Goal: Task Accomplishment & Management: Manage account settings

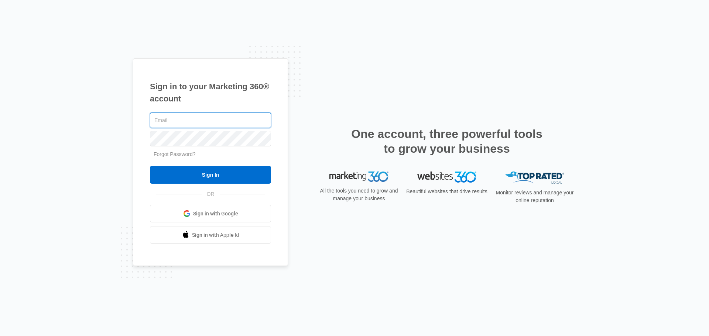
type input "john.obertubbesing@madwire.com"
click at [216, 166] on form "john.obertubbesing@madwire.com Forgot Password? Sign In" at bounding box center [210, 147] width 121 height 73
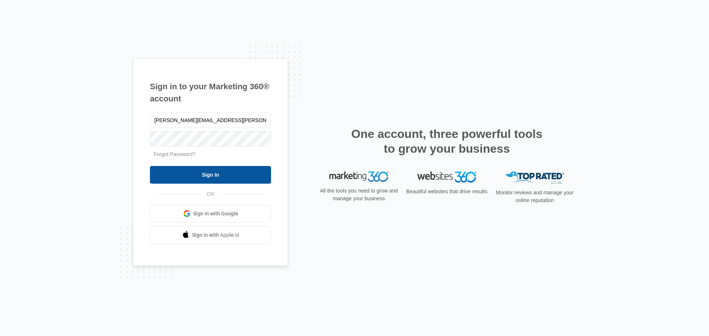
click at [217, 170] on input "Sign In" at bounding box center [210, 175] width 121 height 18
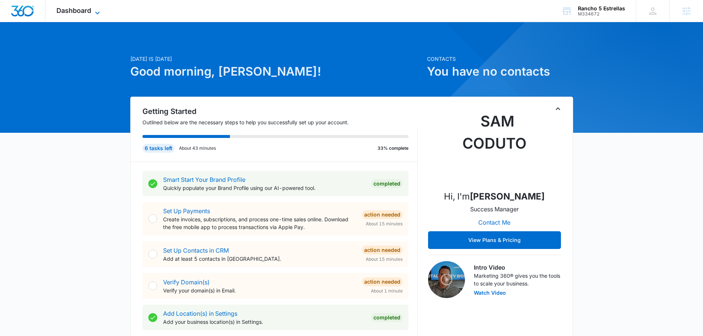
click at [74, 11] on span "Dashboard" at bounding box center [73, 11] width 35 height 8
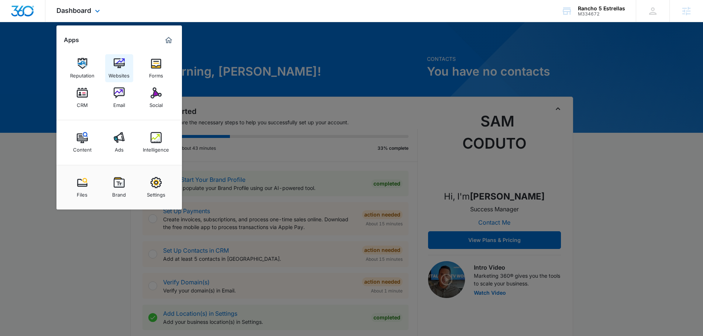
click at [116, 72] on div "Websites" at bounding box center [119, 74] width 21 height 10
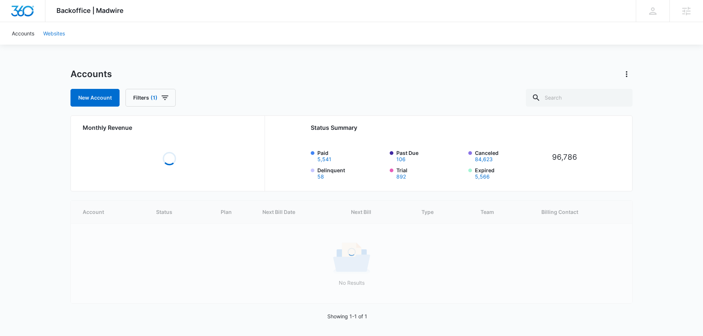
click at [56, 36] on link "Websites" at bounding box center [54, 33] width 31 height 23
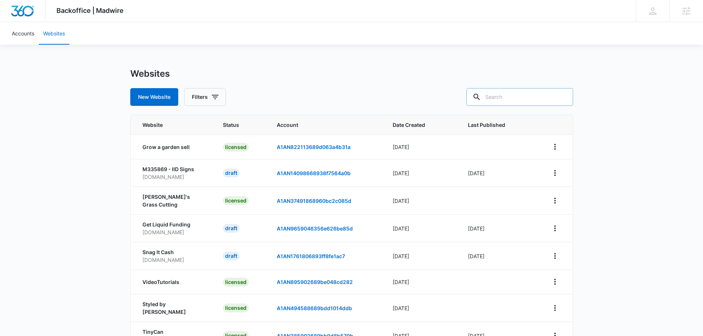
click at [512, 104] on input "text" at bounding box center [519, 97] width 107 height 18
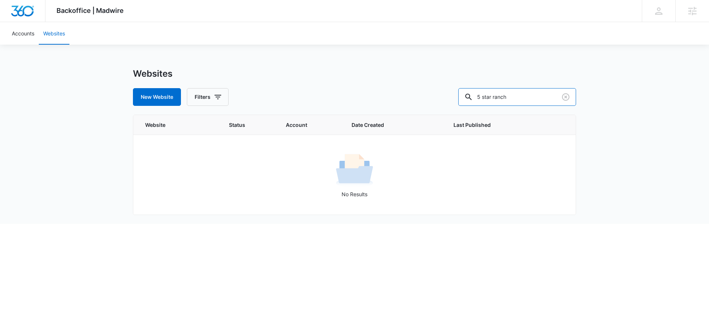
drag, startPoint x: 323, startPoint y: 74, endPoint x: 290, endPoint y: 74, distance: 32.8
click at [290, 74] on div "Websites New Website Filters 5 star ranch" at bounding box center [354, 87] width 443 height 38
type input "rancho"
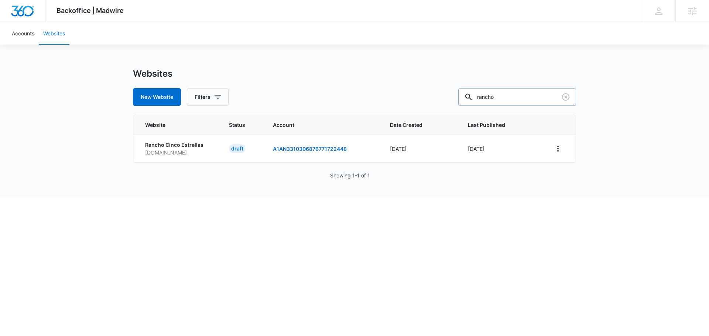
click at [505, 96] on input "rancho" at bounding box center [517, 97] width 118 height 18
click at [695, 47] on div "Backoffice | Madwire Apps Settings JO John Obertubbesing John.Obertubbesing@mad…" at bounding box center [354, 98] width 709 height 197
click at [266, 240] on html "Backoffice | Madwire Apps Settings JO John Obertubbesing John.Obertubbesing@mad…" at bounding box center [354, 168] width 709 height 336
click at [290, 151] on link "A1AN3310306876771722448" at bounding box center [310, 149] width 74 height 6
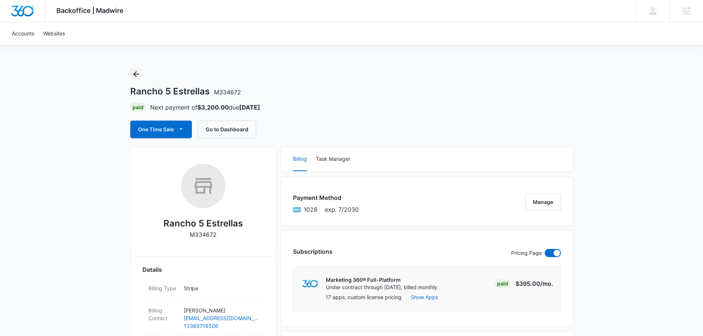
click at [142, 75] on button "Back" at bounding box center [136, 74] width 12 height 12
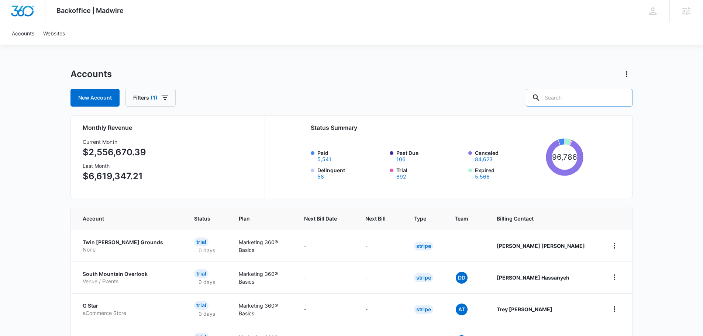
click at [606, 101] on input "text" at bounding box center [579, 98] width 107 height 18
type input "rancho"
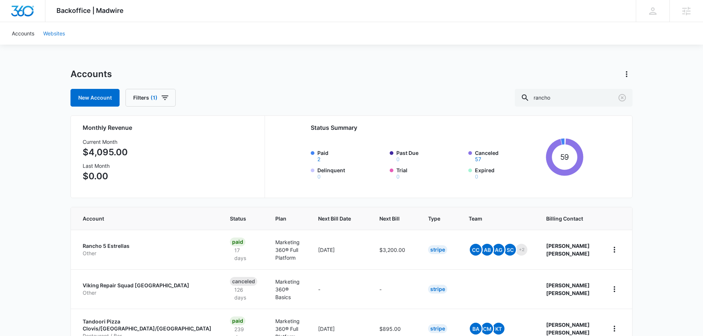
click at [48, 32] on link "Websites" at bounding box center [54, 33] width 31 height 23
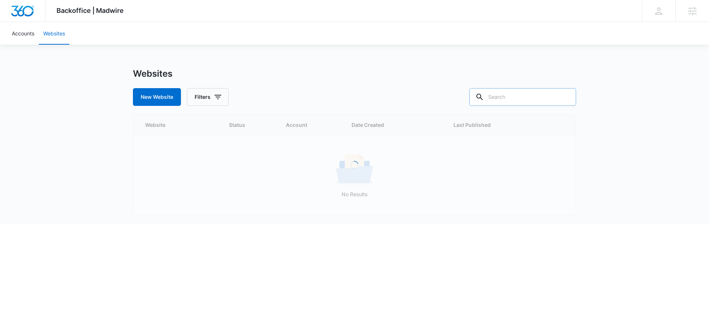
click at [520, 96] on input "text" at bounding box center [522, 97] width 107 height 18
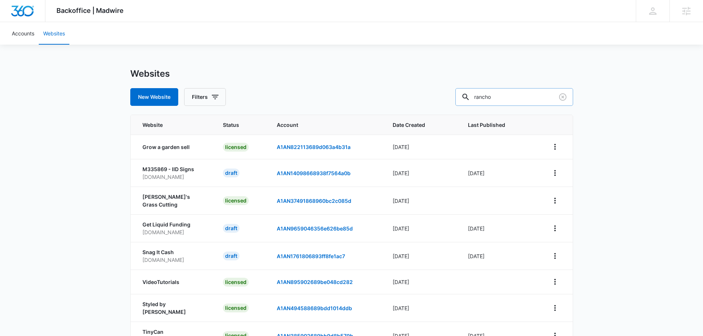
type input "rancho"
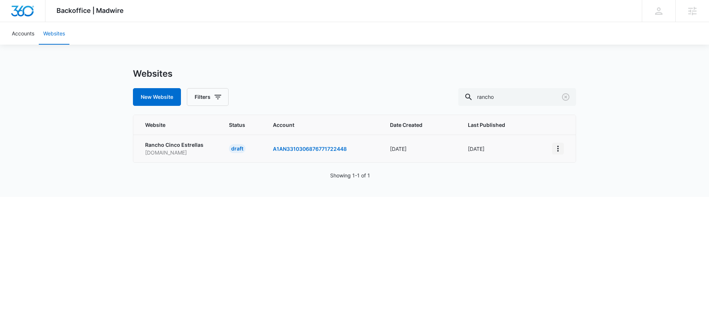
click at [558, 149] on icon "View More" at bounding box center [557, 149] width 1 height 6
click at [588, 200] on div "Activate Draft" at bounding box center [583, 202] width 44 height 5
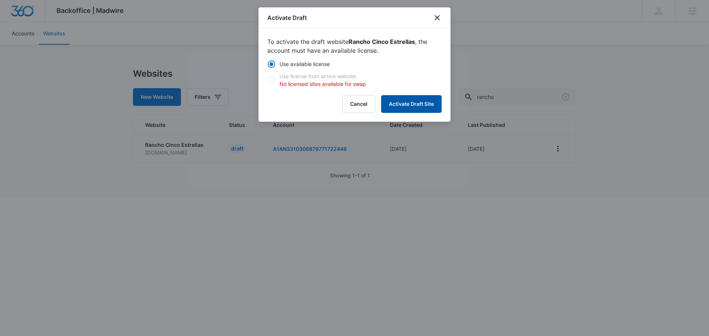
click at [429, 108] on button "Activate Draft Site" at bounding box center [411, 104] width 61 height 18
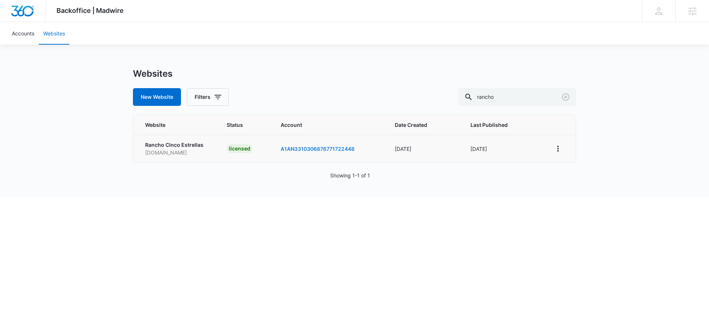
click at [321, 148] on link "A1AN3310306876771722448" at bounding box center [317, 149] width 74 height 6
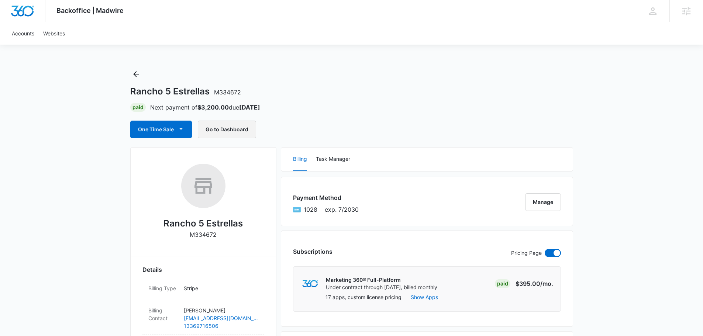
click at [242, 130] on button "Go to Dashboard" at bounding box center [227, 130] width 58 height 18
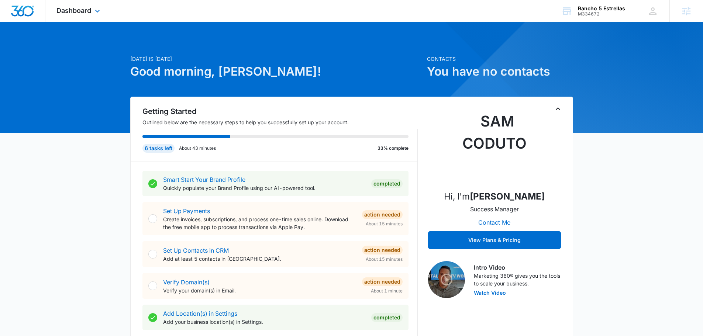
click at [91, 14] on div "Dashboard Apps Reputation Websites Forms CRM Email Social Content Ads Intellige…" at bounding box center [79, 11] width 68 height 22
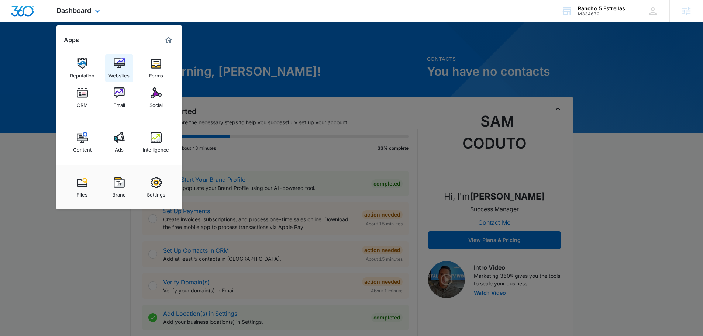
click at [118, 74] on div "Websites" at bounding box center [119, 74] width 21 height 10
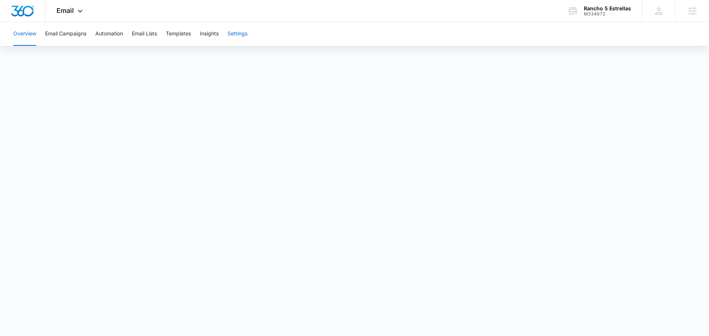
click at [234, 34] on button "Settings" at bounding box center [237, 34] width 20 height 24
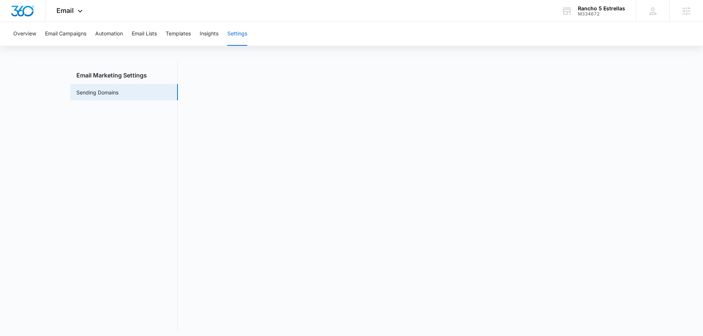
scroll to position [16, 0]
